Goal: Information Seeking & Learning: Compare options

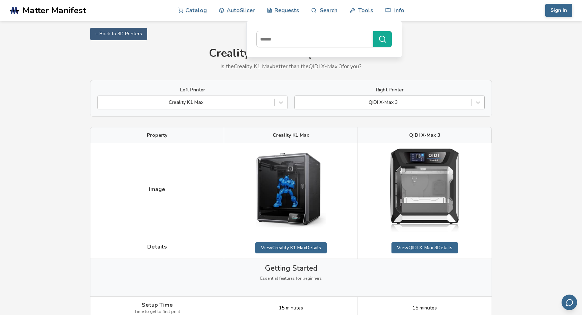
click at [428, 102] on div at bounding box center [383, 102] width 170 height 7
click at [471, 82] on div "Left Printer Creality K1 Max Right Printer QIDI X-Max 3" at bounding box center [291, 98] width 402 height 37
click at [436, 102] on div at bounding box center [383, 102] width 170 height 7
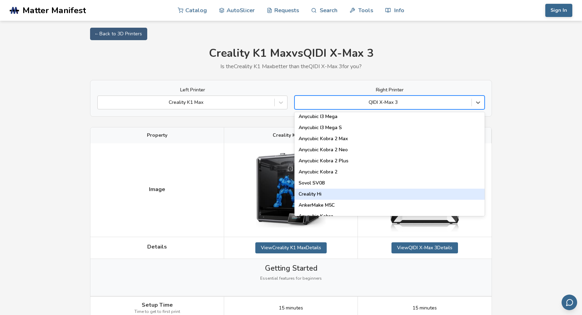
scroll to position [35, 0]
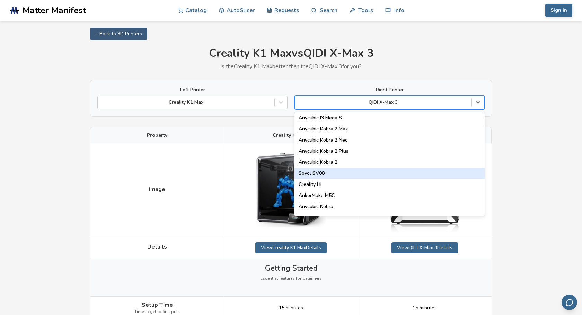
click at [333, 175] on div "Sovol SV08" at bounding box center [389, 173] width 190 height 11
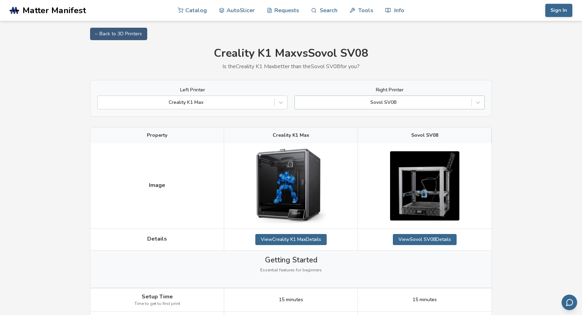
click at [411, 102] on div at bounding box center [383, 102] width 170 height 7
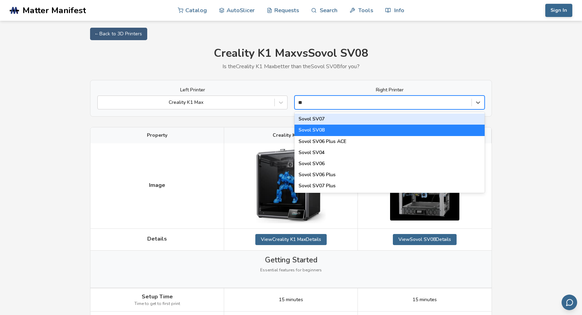
type input "*"
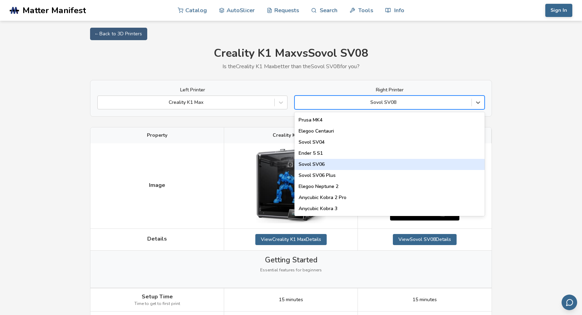
scroll to position [346, 0]
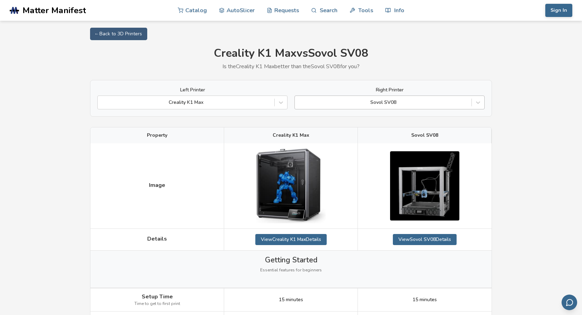
click at [427, 99] on div "Sovol SV08" at bounding box center [383, 103] width 177 height 10
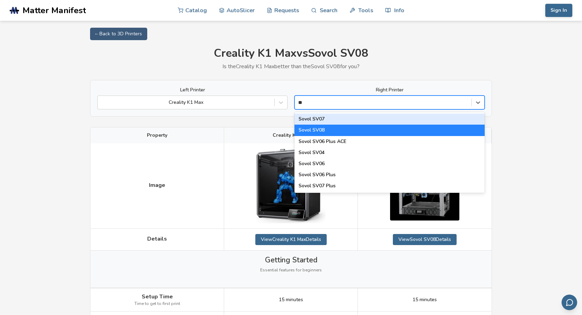
type input "*"
